Goal: Task Accomplishment & Management: Complete application form

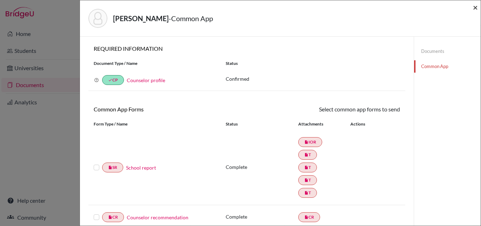
click at [476, 7] on span "×" at bounding box center [475, 7] width 5 height 10
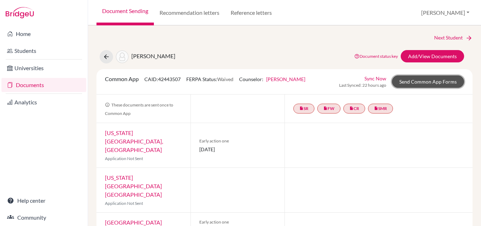
click at [421, 81] on link "Send Common App Forms" at bounding box center [428, 81] width 72 height 12
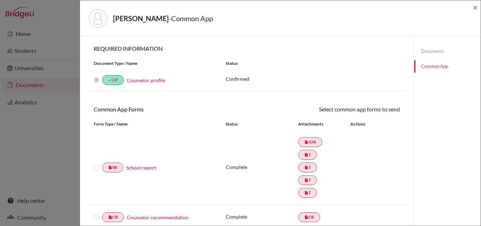
scroll to position [35, 0]
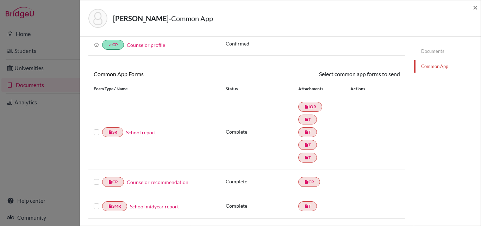
click at [97, 128] on label at bounding box center [97, 128] width 6 height 0
click at [0, 0] on input "checkbox" at bounding box center [0, 0] width 0 height 0
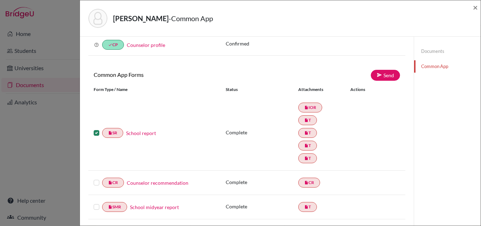
scroll to position [70, 0]
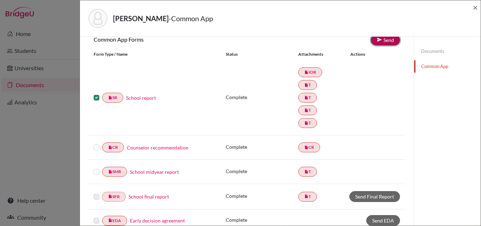
click at [377, 39] on icon at bounding box center [379, 39] width 5 height 5
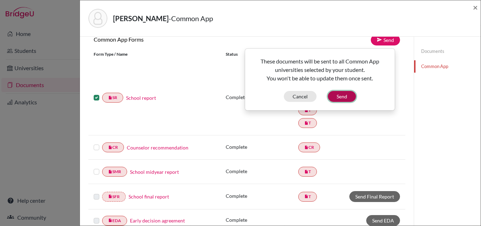
click at [344, 95] on button "Send" at bounding box center [342, 96] width 28 height 11
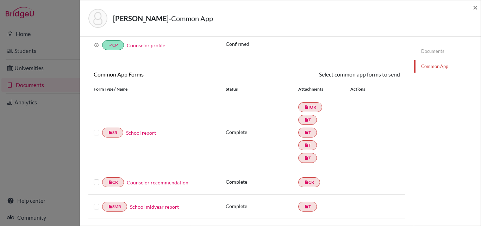
scroll to position [35, 0]
click at [477, 8] on span "×" at bounding box center [475, 7] width 5 height 10
